Goal: Check status: Check status

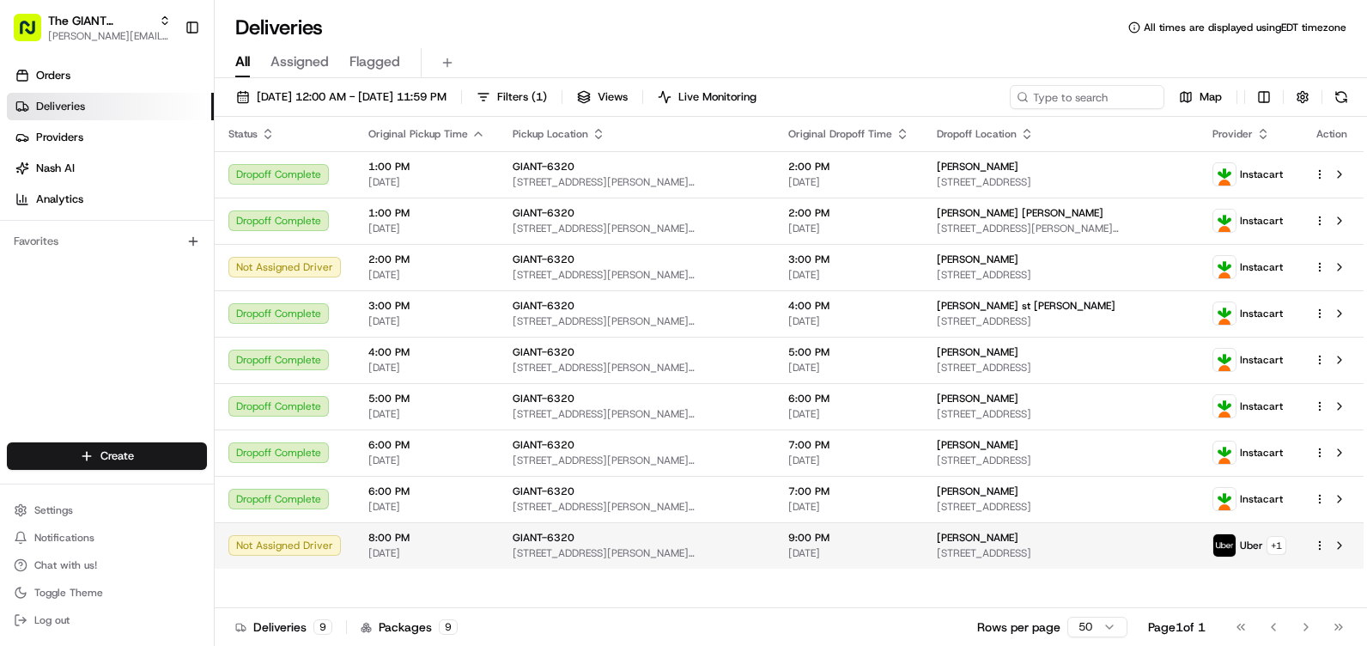
click at [944, 557] on span "[STREET_ADDRESS]" at bounding box center [1061, 553] width 248 height 14
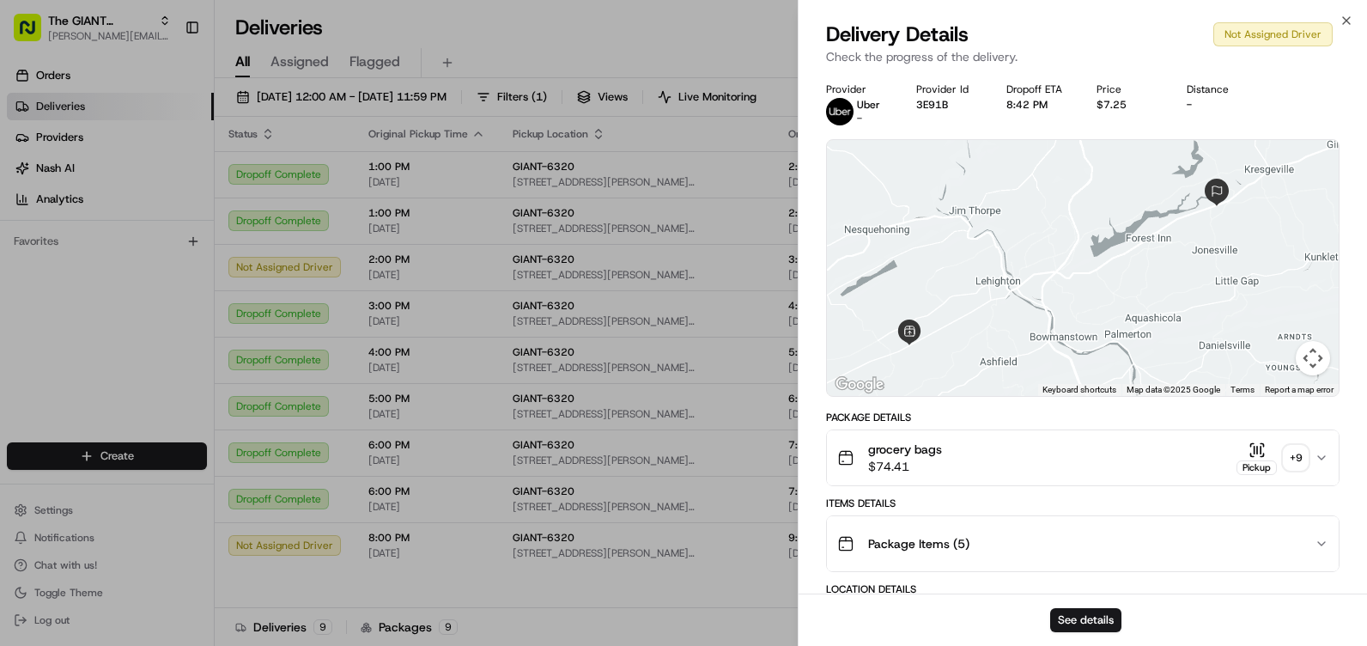
drag, startPoint x: 1204, startPoint y: 224, endPoint x: 1190, endPoint y: 229, distance: 14.7
click at [1190, 229] on div at bounding box center [1083, 268] width 512 height 256
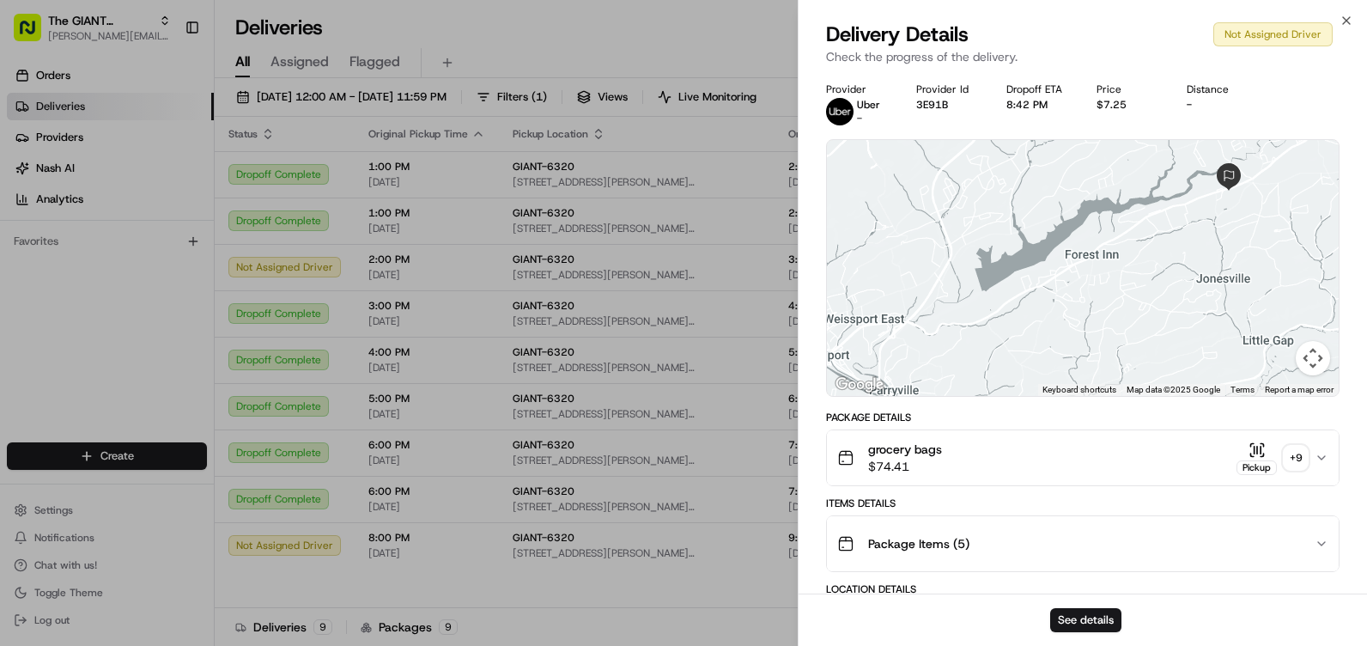
drag, startPoint x: 1181, startPoint y: 226, endPoint x: 1164, endPoint y: 234, distance: 18.8
click at [1164, 234] on div at bounding box center [1083, 268] width 512 height 256
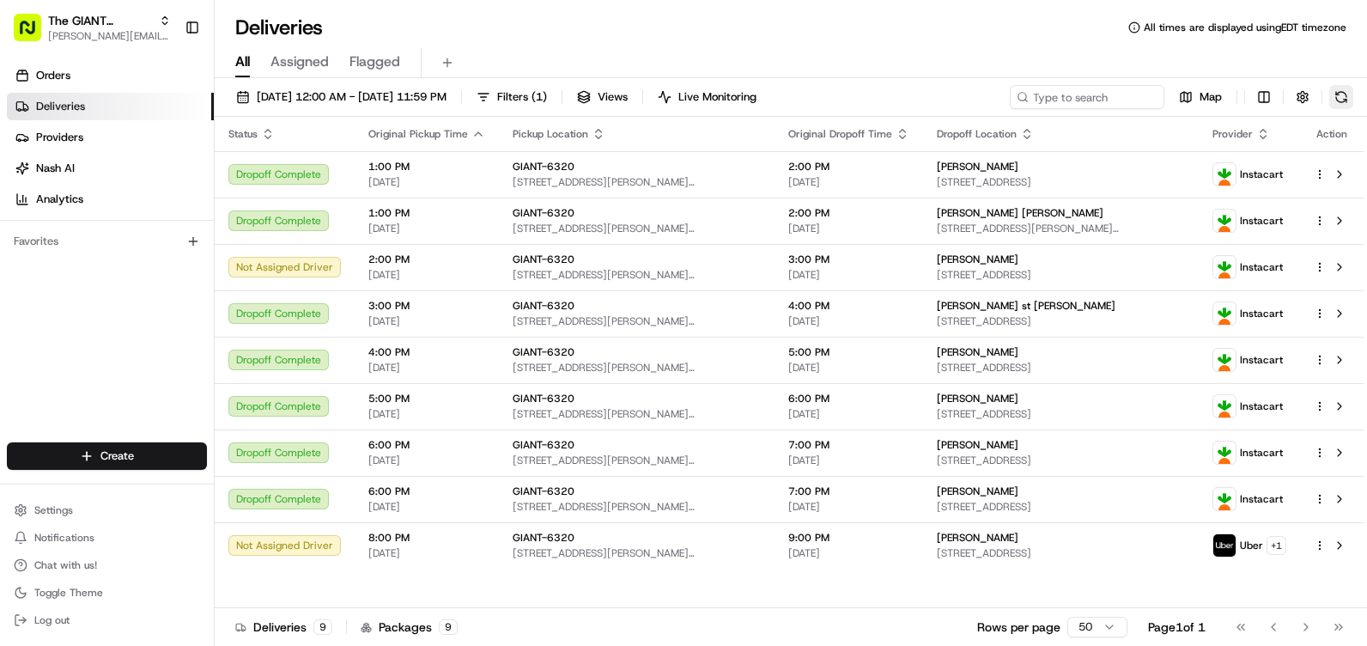
click at [1333, 96] on button at bounding box center [1341, 97] width 24 height 24
click at [1344, 98] on button at bounding box center [1341, 97] width 24 height 24
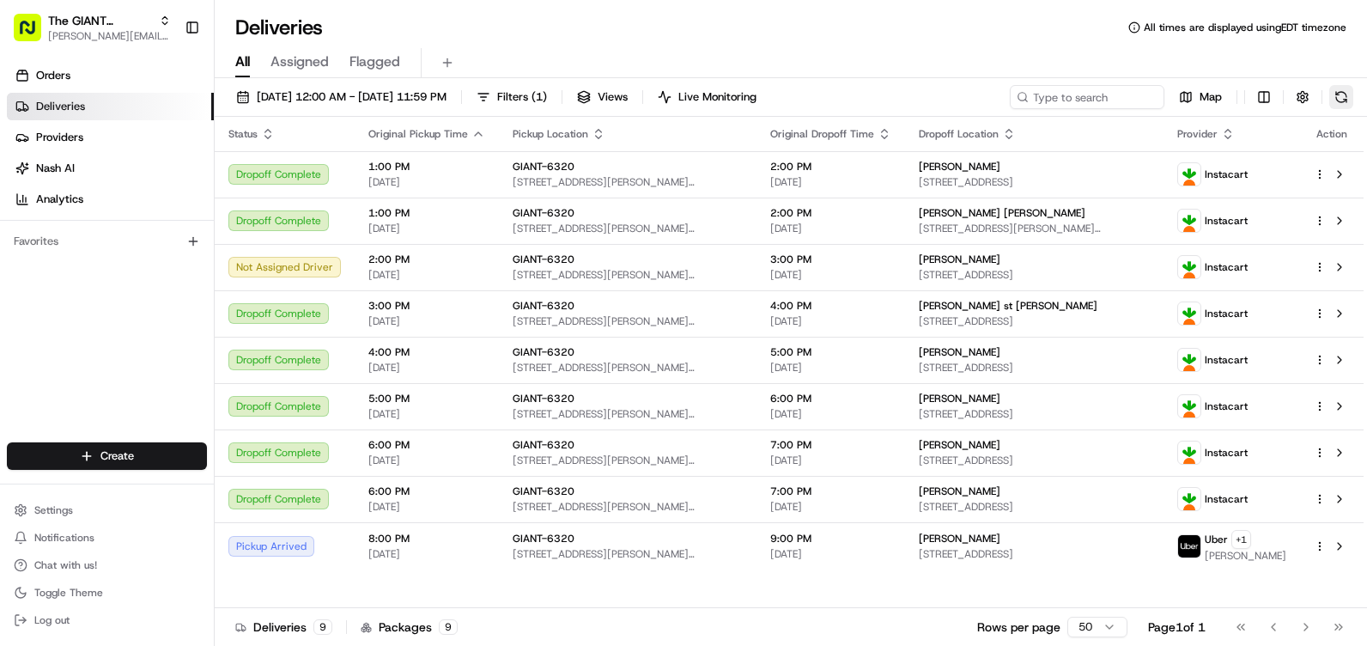
click at [1335, 100] on button at bounding box center [1341, 97] width 24 height 24
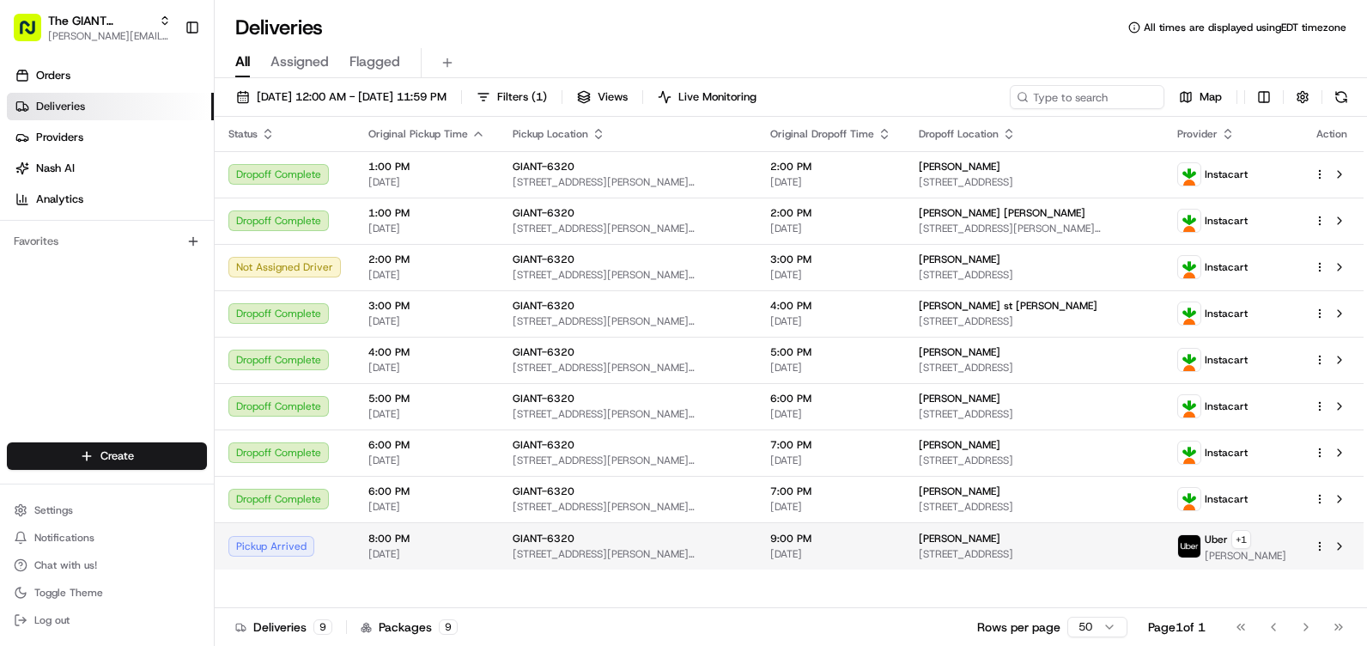
click at [549, 544] on span "GIANT-6320" at bounding box center [544, 538] width 62 height 14
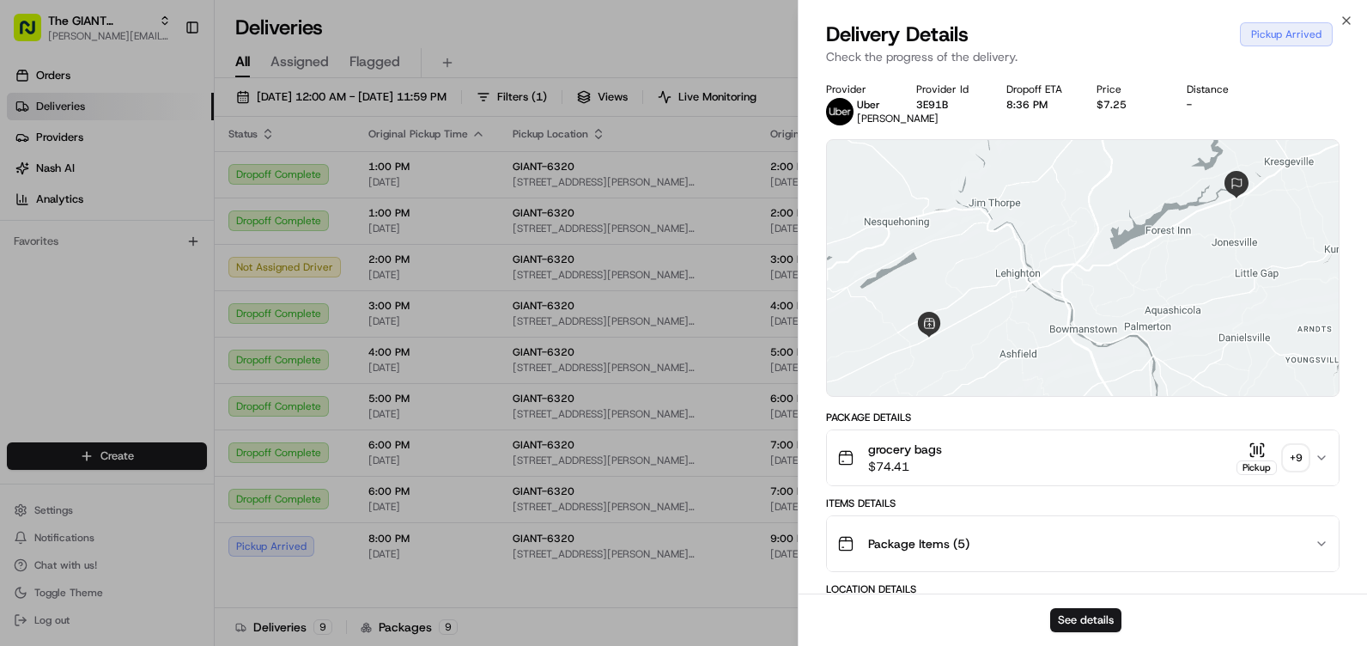
click at [1010, 470] on div "grocery bags $74.41 Pickup + 9" at bounding box center [1075, 457] width 477 height 34
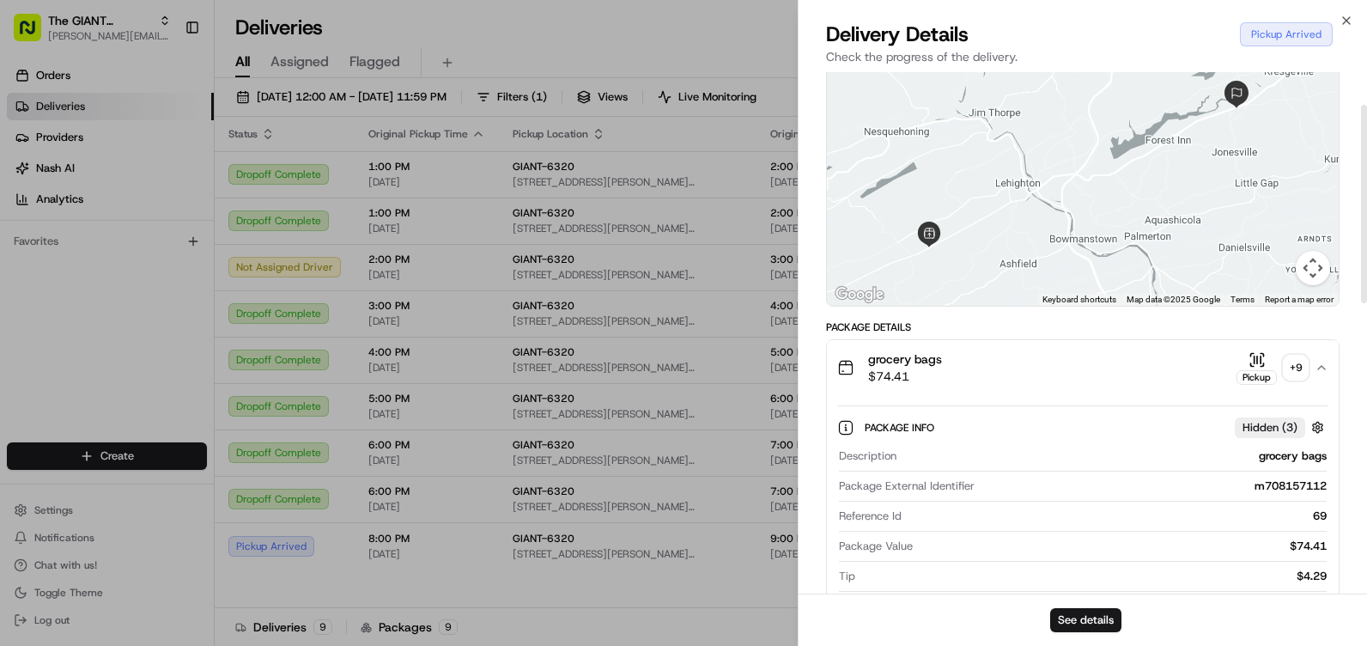
scroll to position [86, 0]
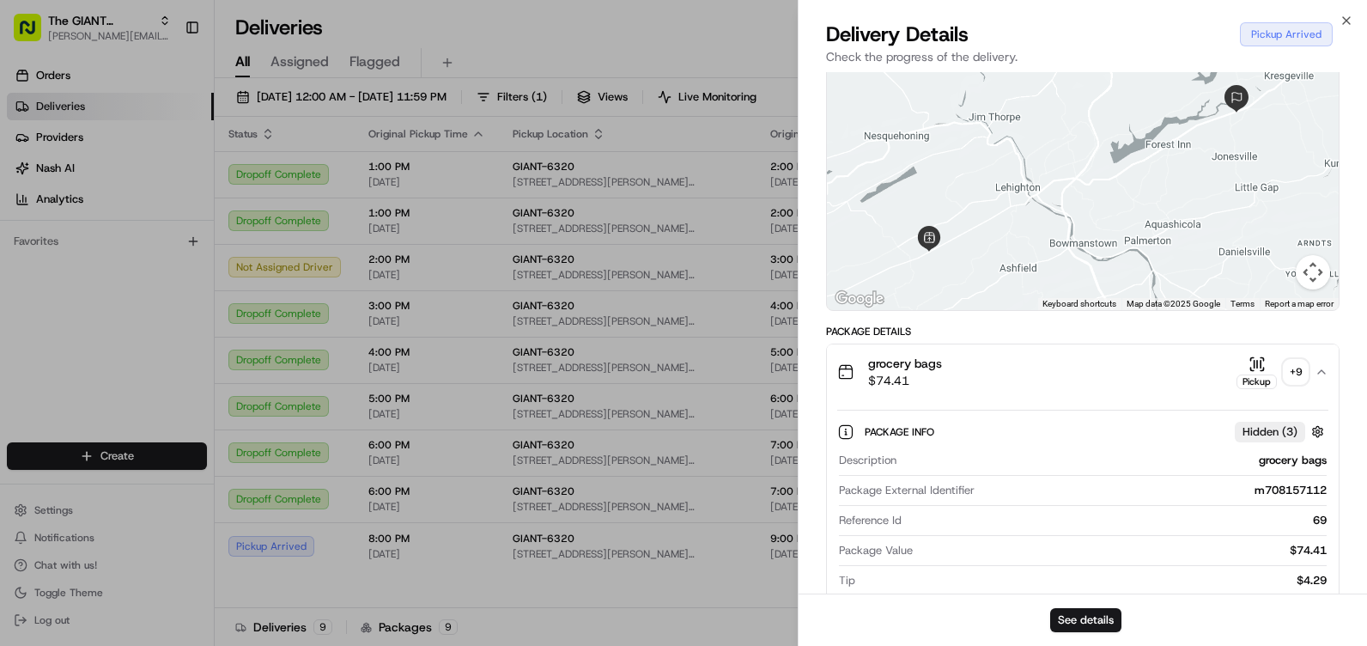
click at [1033, 385] on div "grocery bags $74.41 Pickup + 9" at bounding box center [1075, 372] width 477 height 34
